Goal: Find specific page/section: Find specific page/section

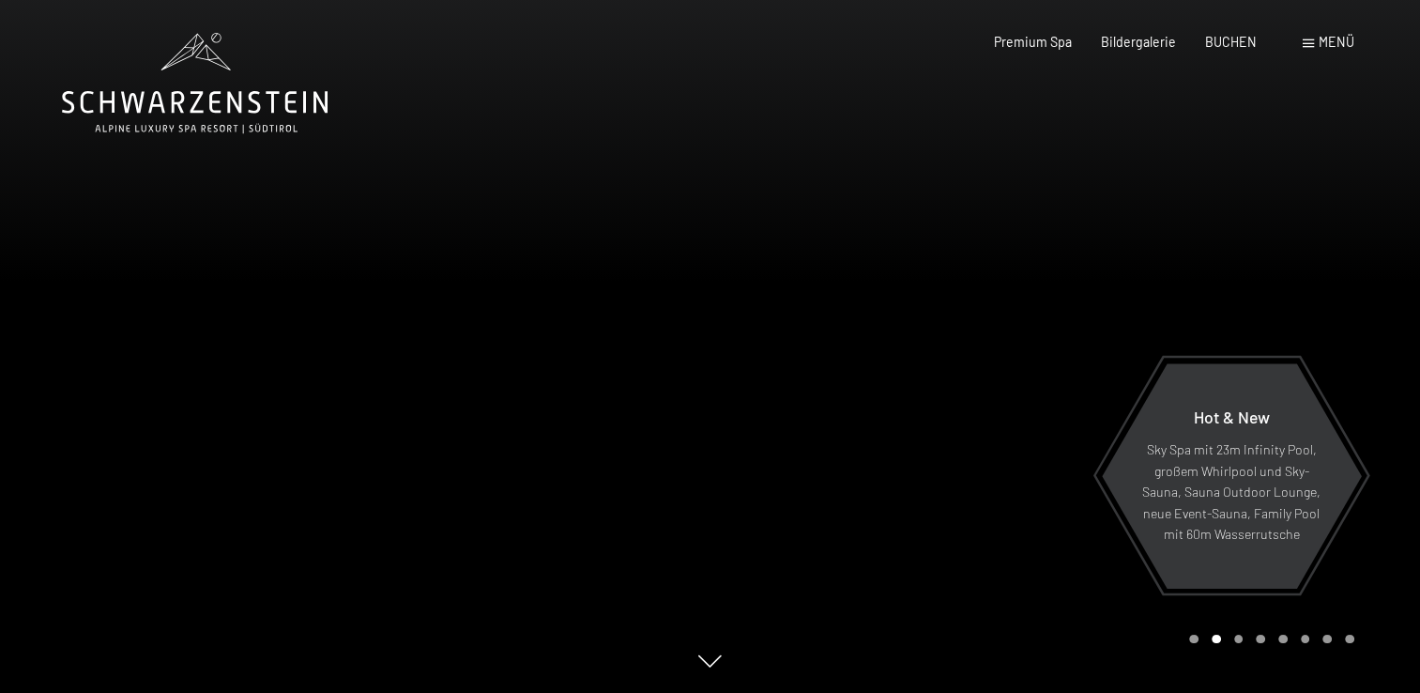
click at [1303, 38] on div "Menü" at bounding box center [1329, 42] width 52 height 19
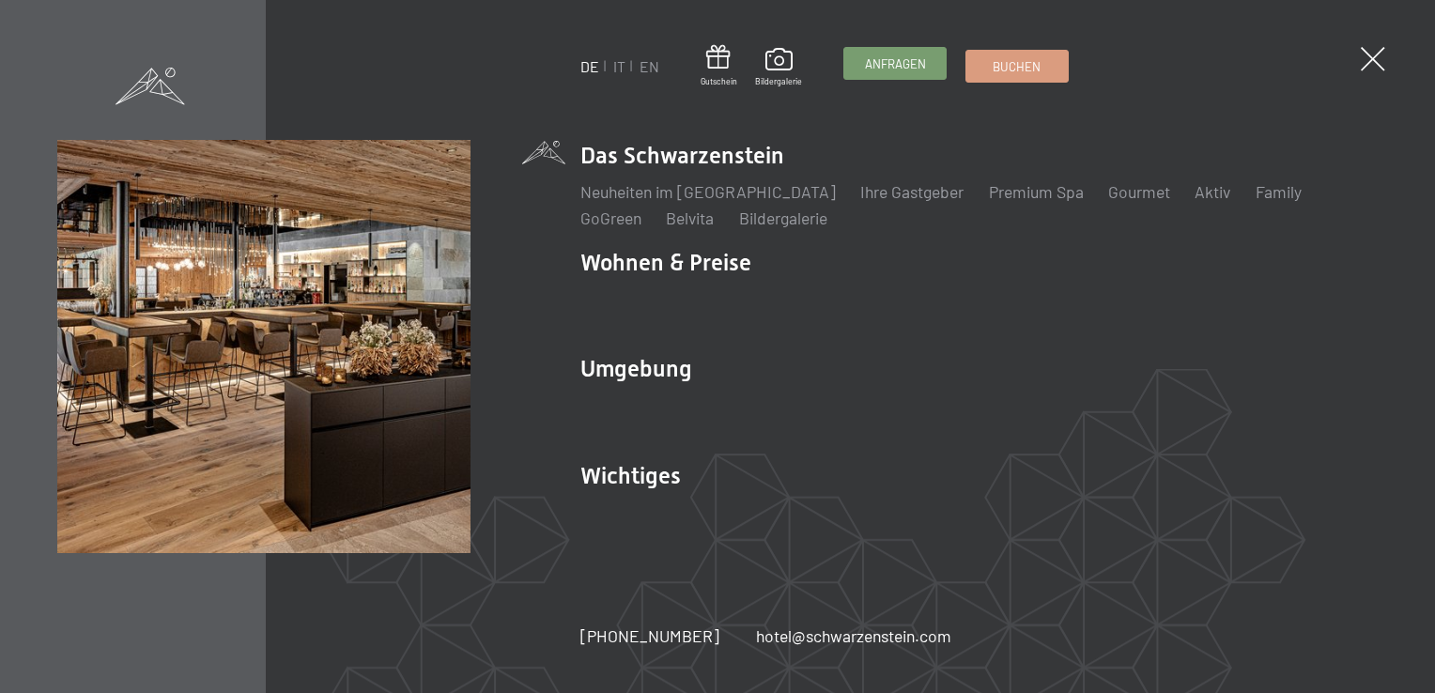
click at [865, 70] on span "Anfragen" at bounding box center [895, 63] width 61 height 17
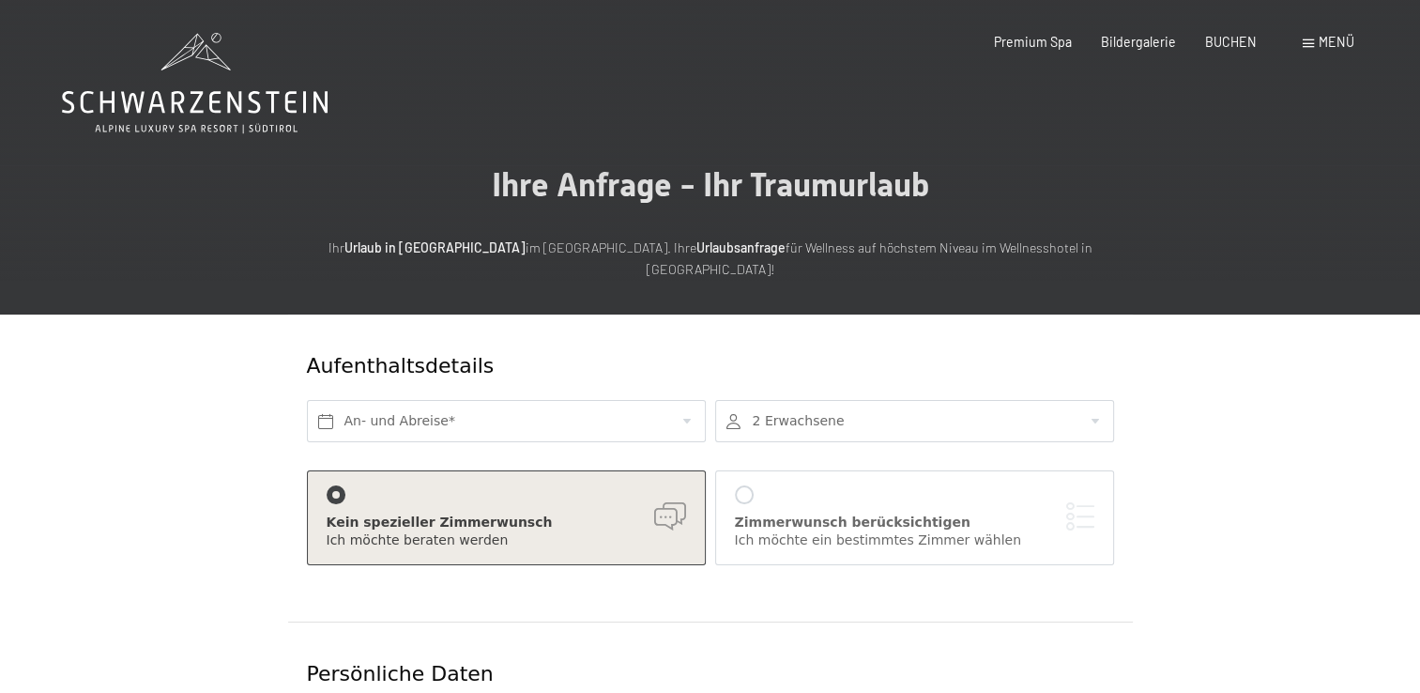
click at [1329, 37] on span "Menü" at bounding box center [1337, 42] width 36 height 16
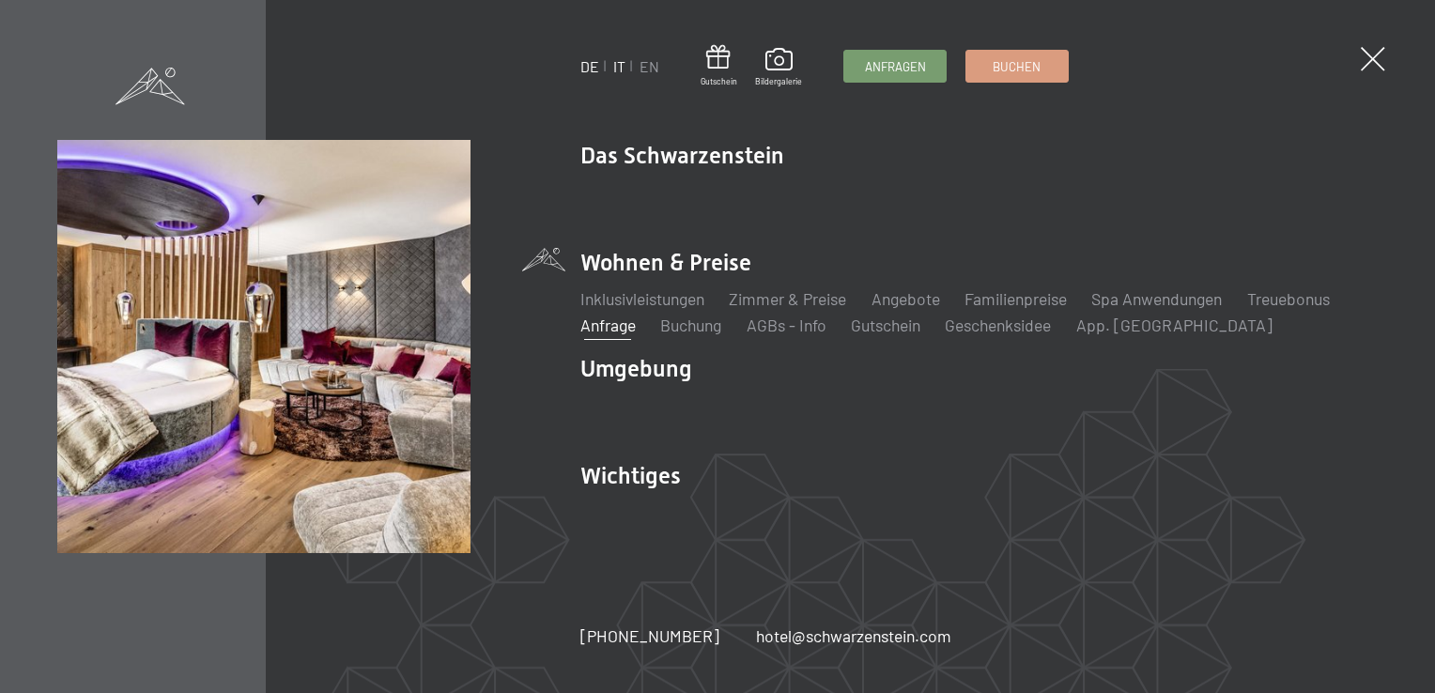
click at [619, 66] on link "IT" at bounding box center [619, 66] width 12 height 18
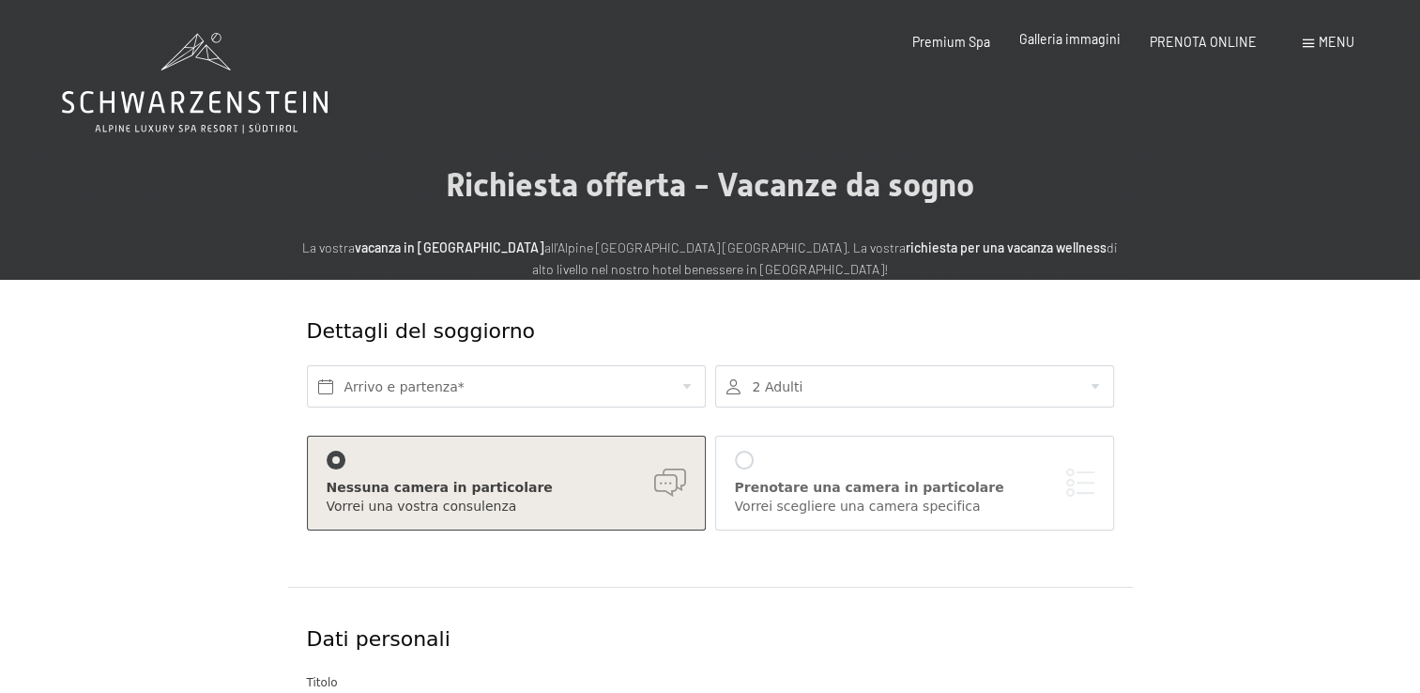
click at [1070, 38] on span "Galleria immagini" at bounding box center [1070, 39] width 101 height 16
